Goal: Check status

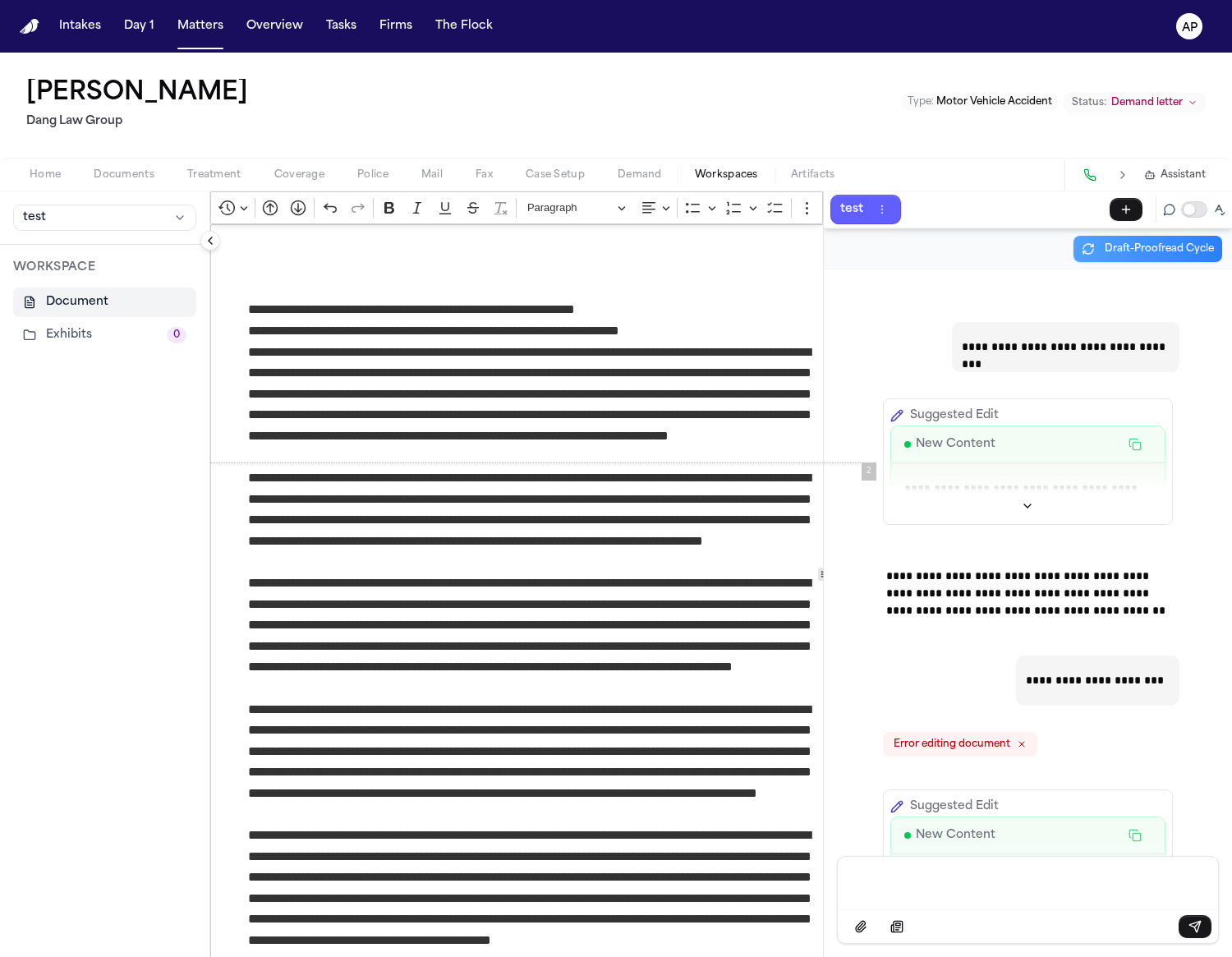
scroll to position [831, 0]
